Goal: Task Accomplishment & Management: Manage account settings

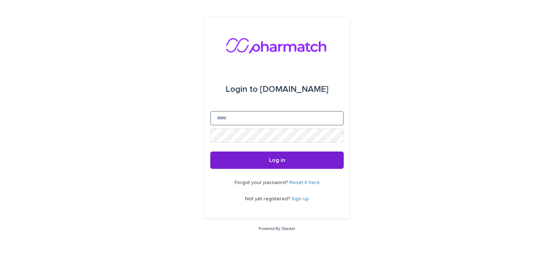
type input "**********"
click at [277, 159] on span "Log in" at bounding box center [277, 161] width 16 height 6
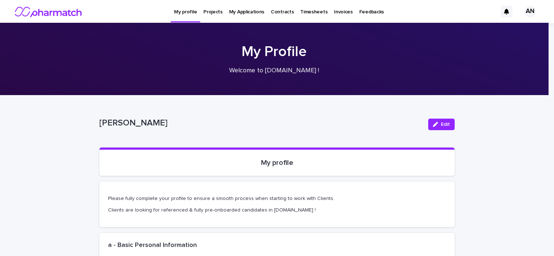
click at [211, 10] on p "Projects" at bounding box center [212, 7] width 19 height 15
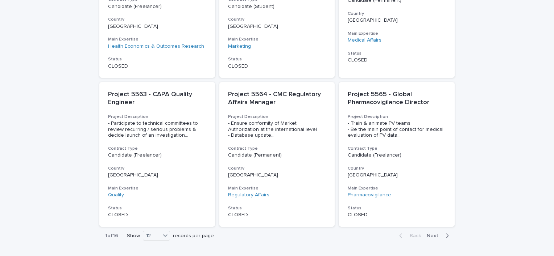
scroll to position [564, 0]
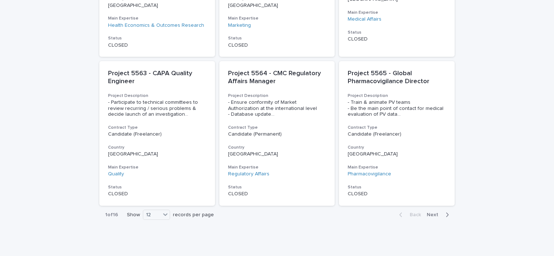
click at [435, 213] on span "Next" at bounding box center [434, 215] width 16 height 5
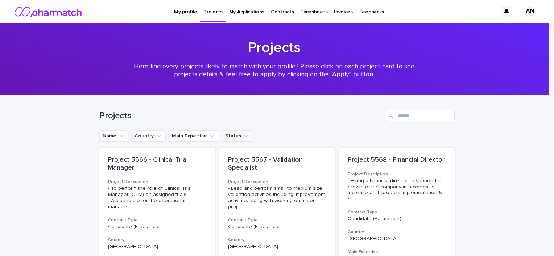
click at [222, 136] on button "Status" at bounding box center [237, 136] width 31 height 12
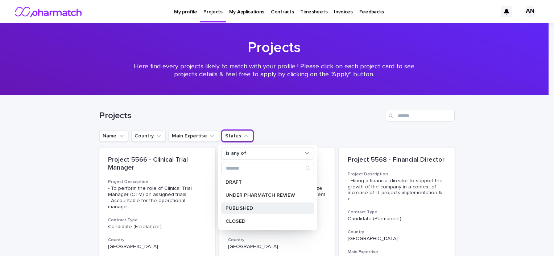
click at [273, 208] on p "PUBLISHED" at bounding box center [263, 208] width 77 height 5
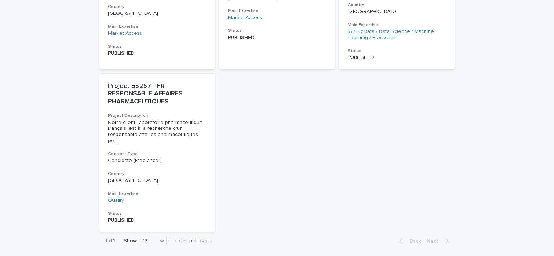
scroll to position [433, 0]
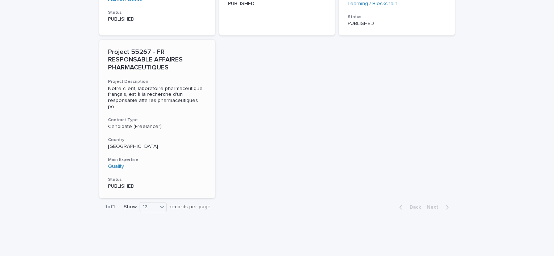
click at [141, 54] on p "Project 55267 - FR RESPONSABLE AFFAIRES PHARMACEUTIQUES" at bounding box center [157, 61] width 98 height 24
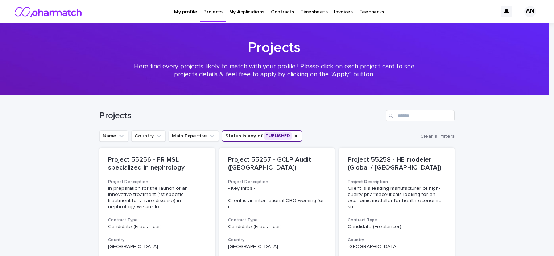
click at [251, 13] on p "My Applications" at bounding box center [246, 7] width 35 height 15
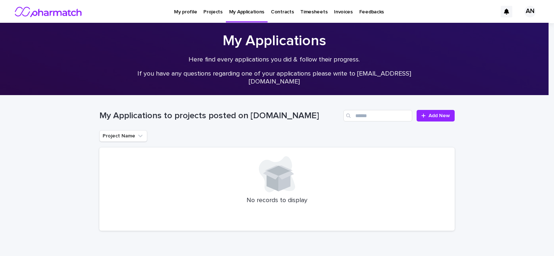
click at [42, 11] on img at bounding box center [48, 11] width 68 height 14
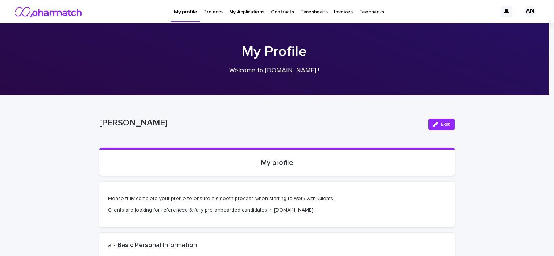
click at [524, 9] on div "AN" at bounding box center [530, 12] width 12 height 12
click at [516, 32] on p "Log Out" at bounding box center [523, 31] width 46 height 12
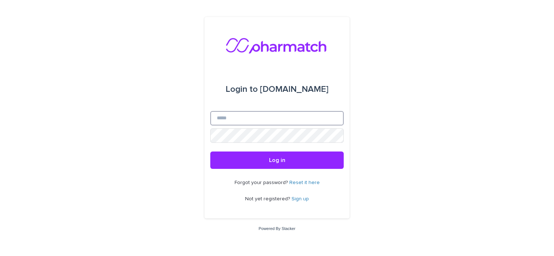
type input "**********"
